Goal: Task Accomplishment & Management: Use online tool/utility

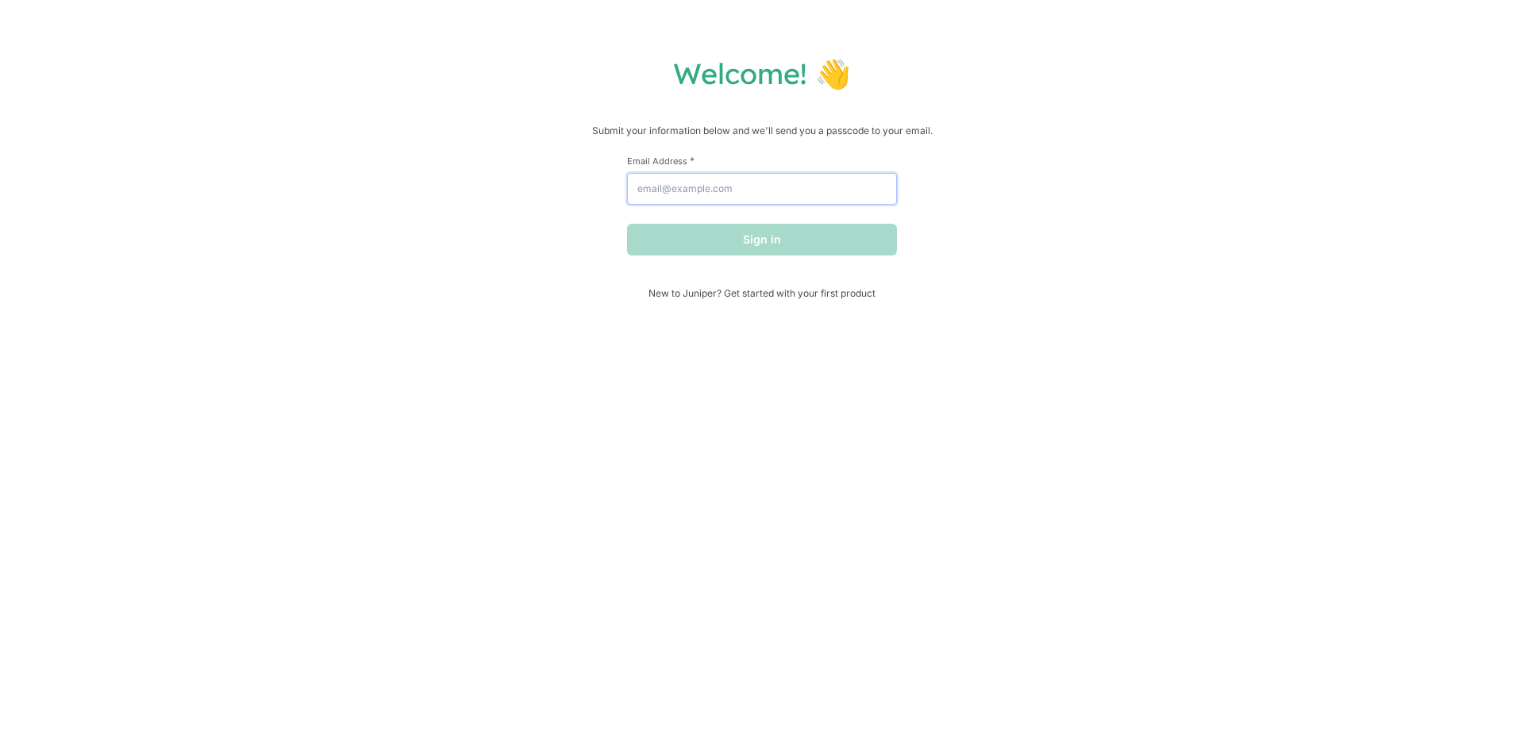
click at [813, 202] on input "Email Address *" at bounding box center [762, 189] width 270 height 32
click at [1071, 187] on div "Welcome! 👋 Submit your information below and we'll send you a passcode to your …" at bounding box center [762, 178] width 1492 height 244
click at [850, 279] on div "First Name * Last Name * Email Address * Sign in" at bounding box center [762, 221] width 270 height 133
click at [840, 297] on span "New to Juniper? Get started with your first product" at bounding box center [762, 293] width 270 height 12
